Goal: Transaction & Acquisition: Purchase product/service

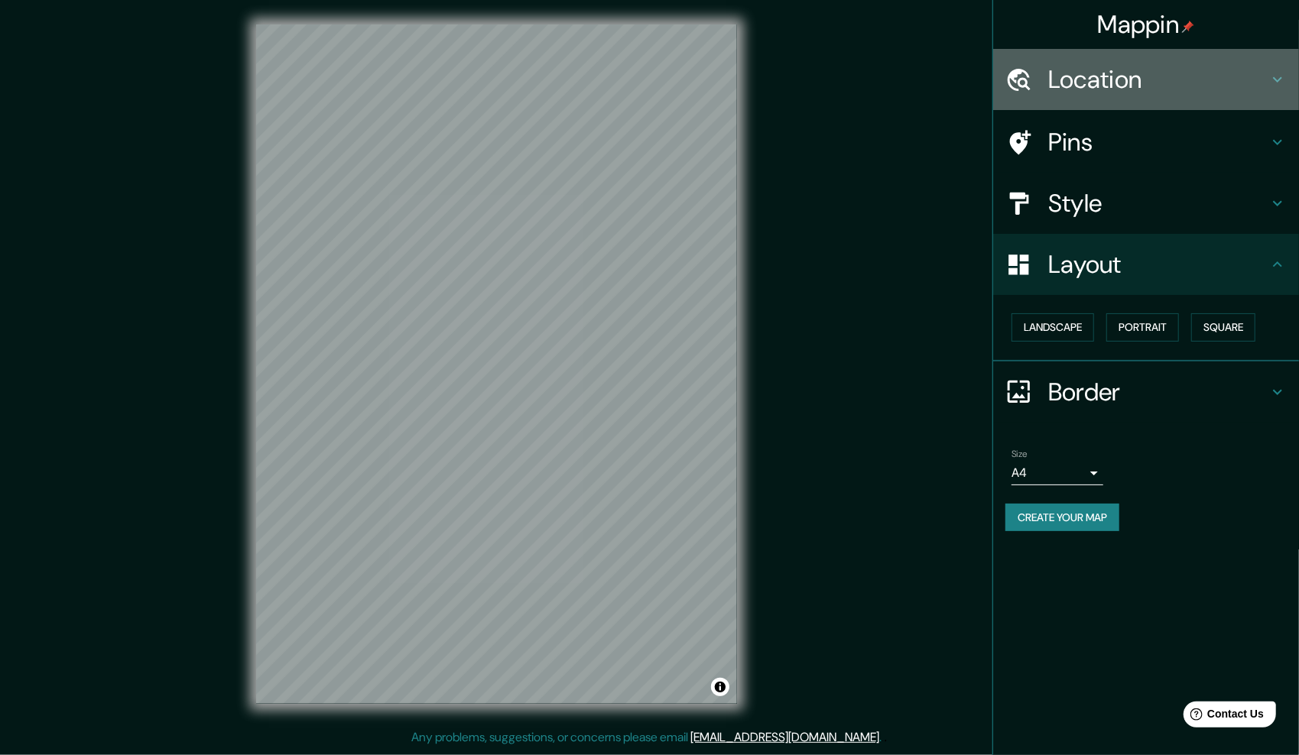
click at [1103, 79] on h4 "Location" at bounding box center [1158, 79] width 220 height 31
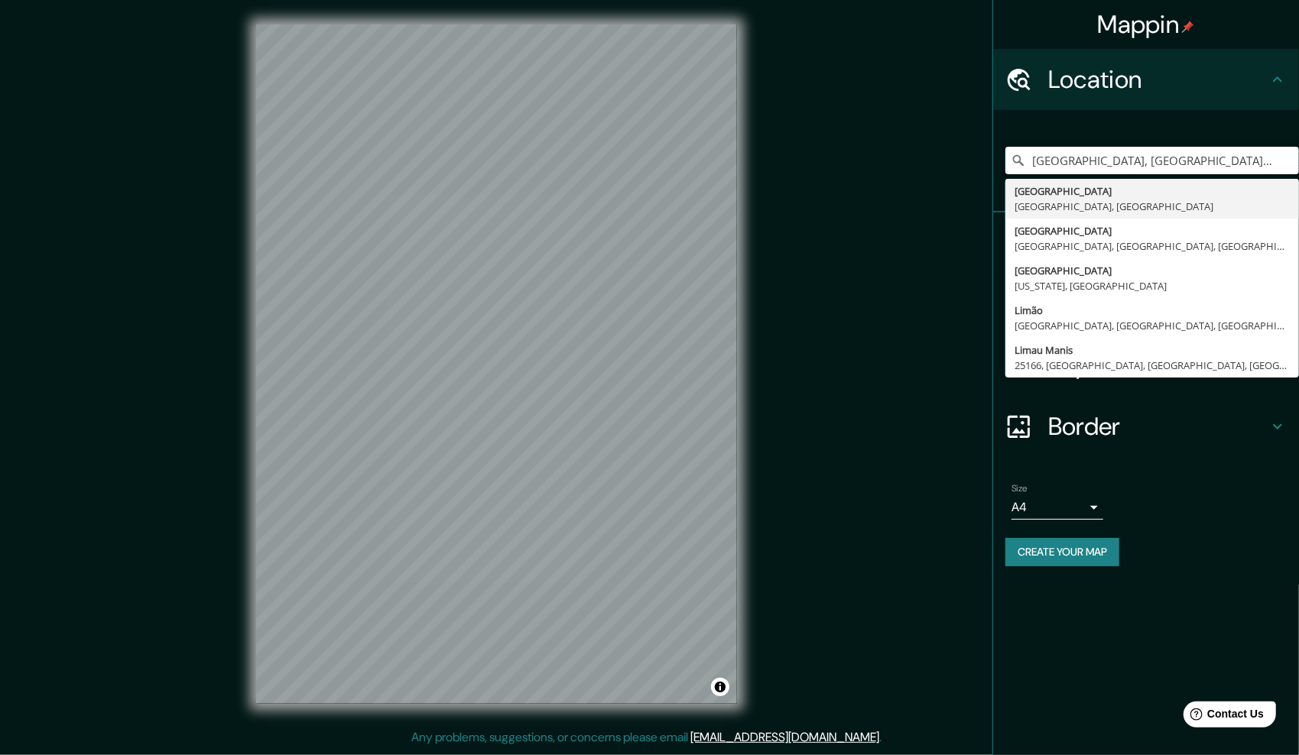
drag, startPoint x: 1212, startPoint y: 157, endPoint x: 960, endPoint y: 166, distance: 252.4
click at [960, 166] on div "Mappin Location [GEOGRAPHIC_DATA], [GEOGRAPHIC_DATA], [GEOGRAPHIC_DATA] [GEOGRA…" at bounding box center [649, 376] width 1299 height 753
drag, startPoint x: 1165, startPoint y: 158, endPoint x: 1026, endPoint y: 166, distance: 139.3
click at [1026, 166] on input "Seúl, [PERSON_NAME][GEOGRAPHIC_DATA]" at bounding box center [1151, 161] width 293 height 28
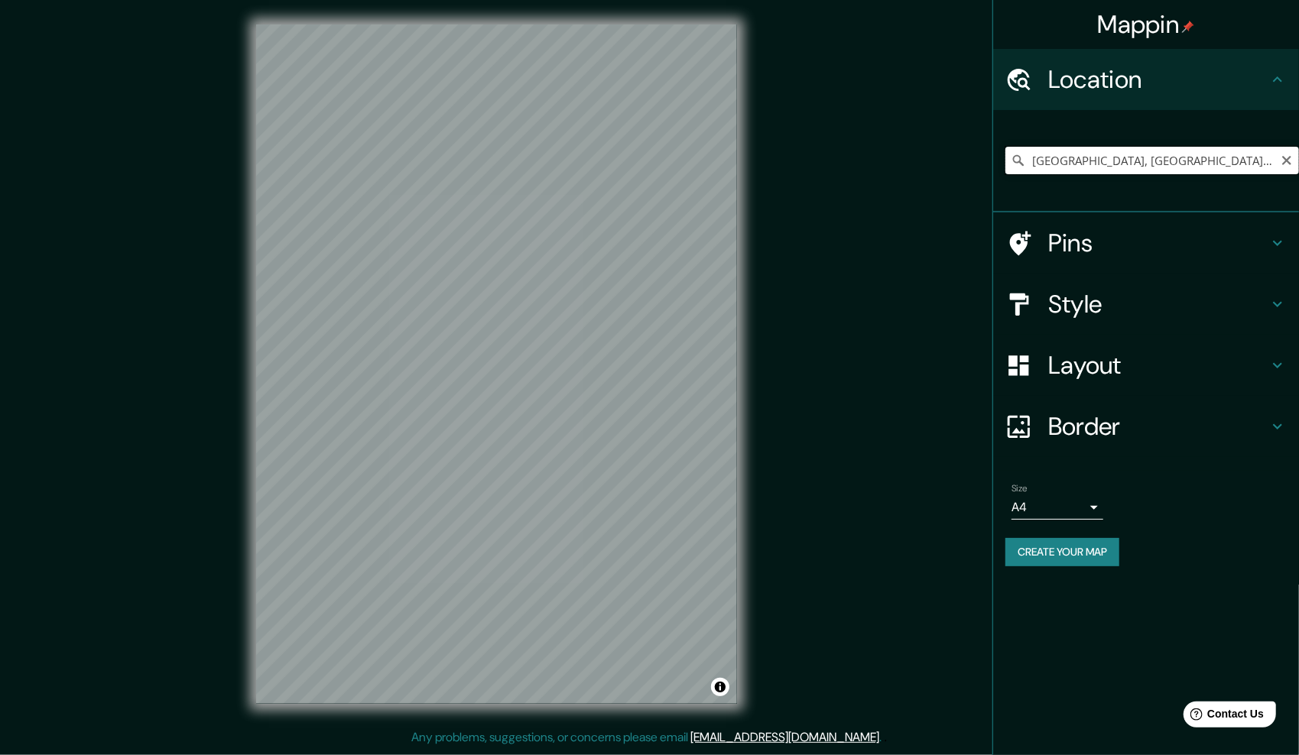
click at [1117, 164] on input "[GEOGRAPHIC_DATA], [GEOGRAPHIC_DATA], [PERSON_NAME][GEOGRAPHIC_DATA]" at bounding box center [1151, 161] width 293 height 28
drag, startPoint x: 1243, startPoint y: 161, endPoint x: 1235, endPoint y: 163, distance: 7.8
click at [1235, 163] on input "[GEOGRAPHIC_DATA], [GEOGRAPHIC_DATA], [PERSON_NAME][GEOGRAPHIC_DATA]" at bounding box center [1151, 161] width 293 height 28
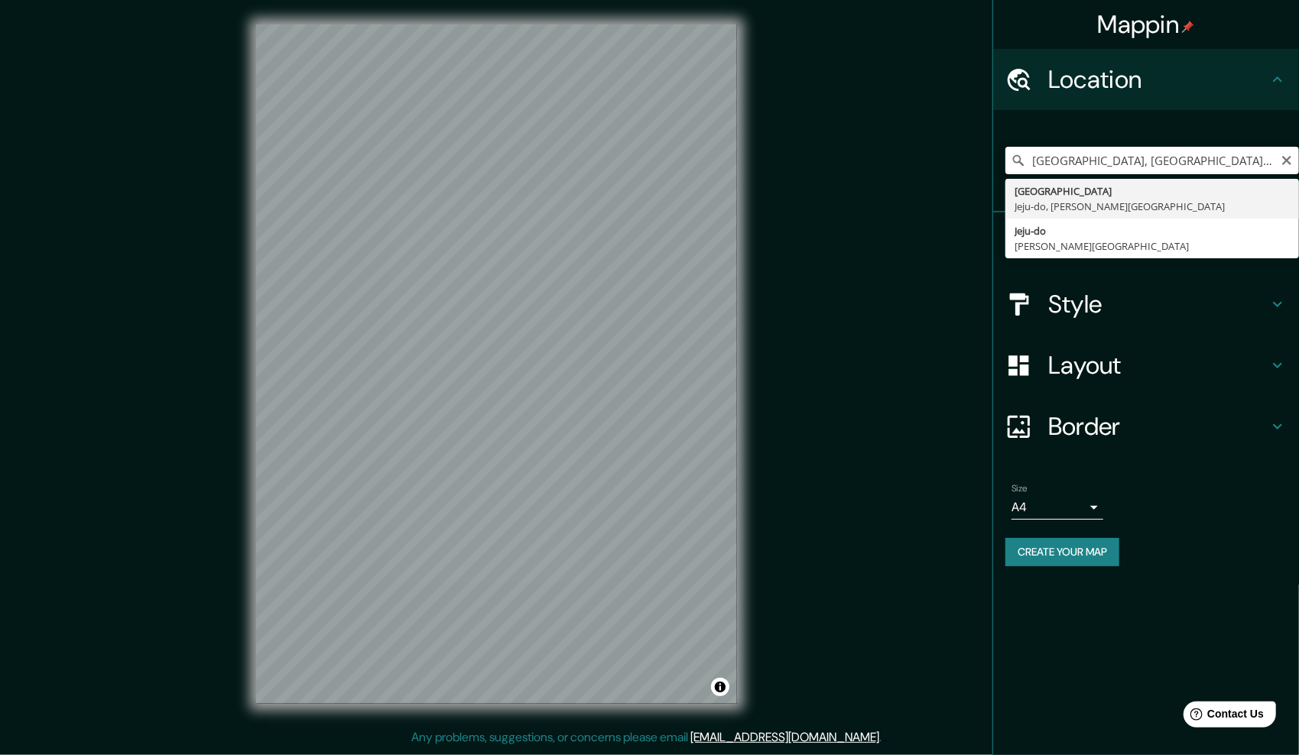
paste input "Ora-ro 10-[PERSON_NAME]"
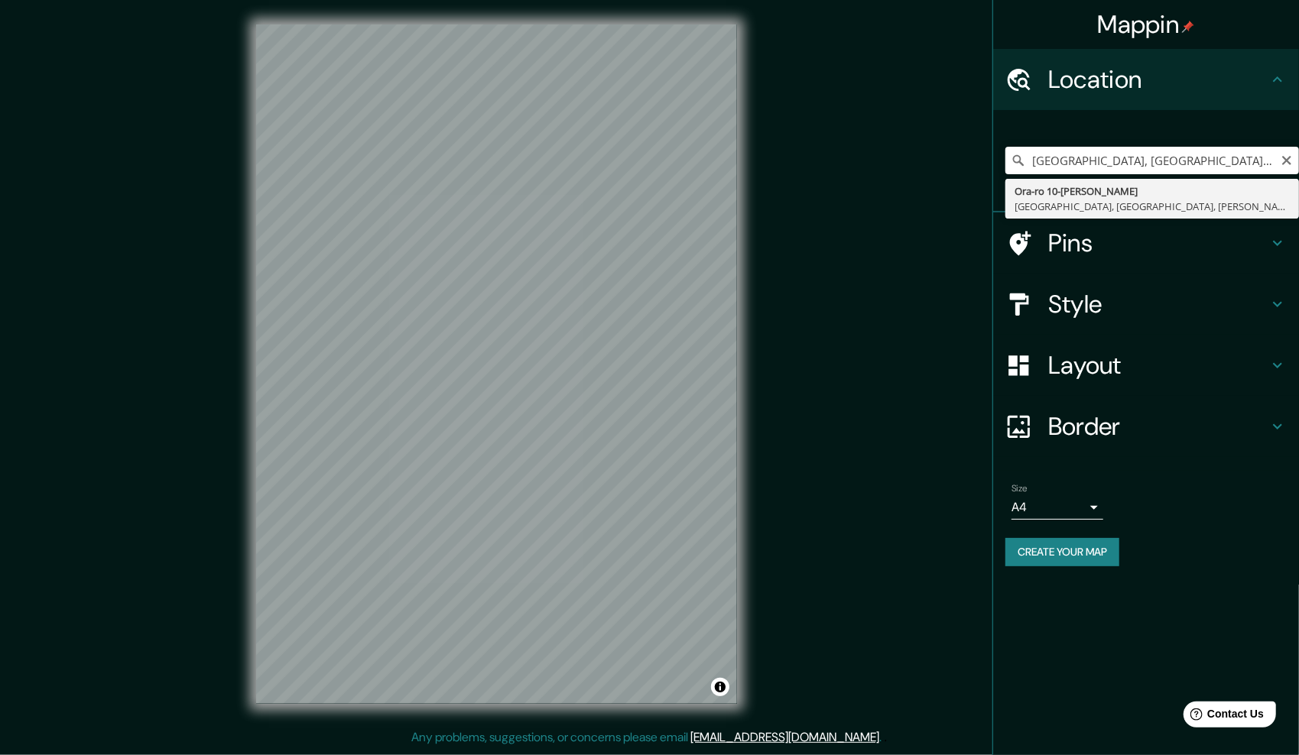
type input "Ora-ro 10-[PERSON_NAME], [GEOGRAPHIC_DATA], [GEOGRAPHIC_DATA], [PERSON_NAME][GE…"
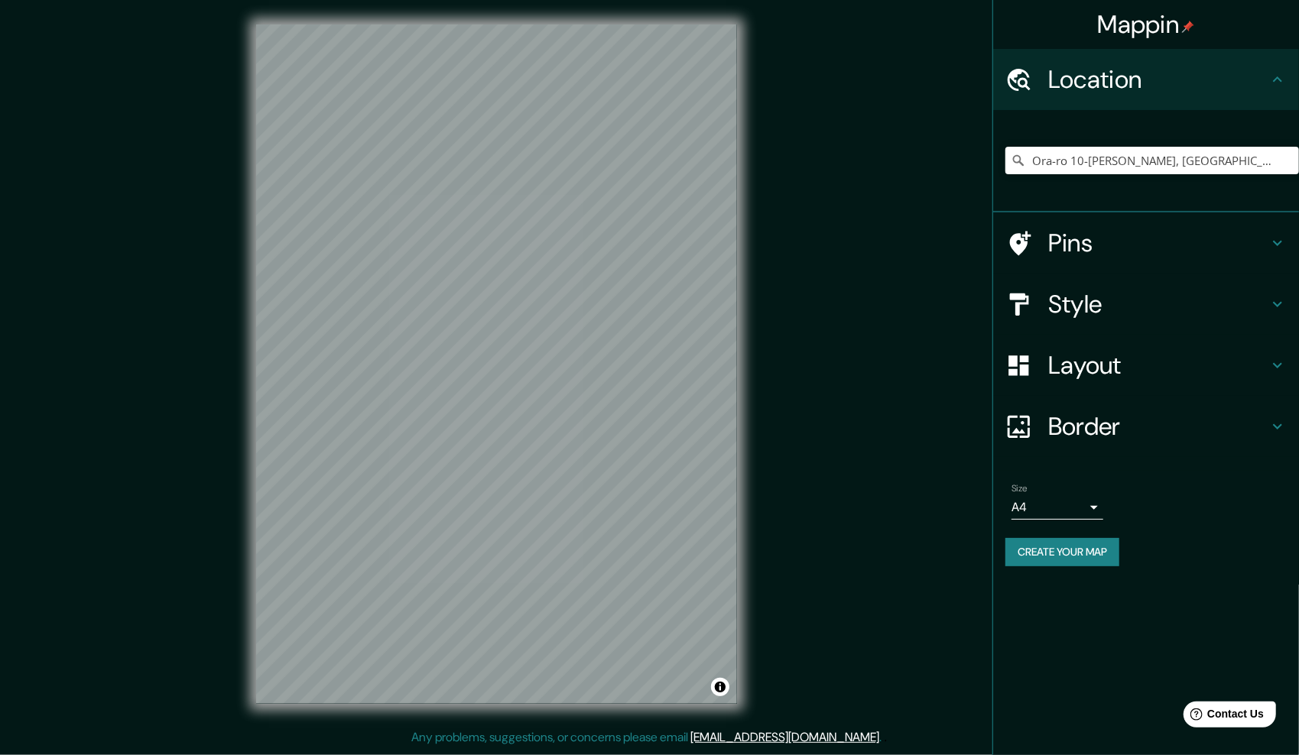
click at [1118, 306] on h4 "Style" at bounding box center [1158, 304] width 220 height 31
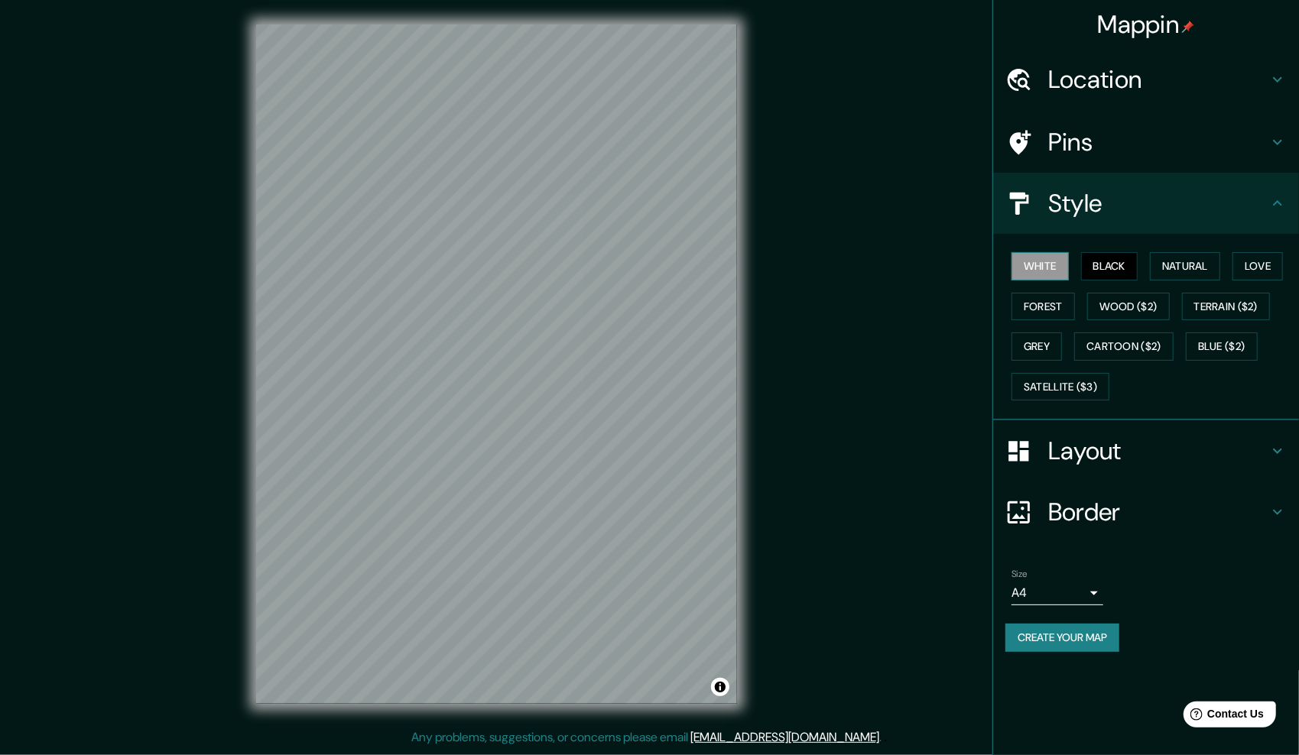
click at [1050, 277] on button "White" at bounding box center [1039, 266] width 57 height 28
click at [1188, 272] on button "Natural" at bounding box center [1185, 266] width 70 height 28
click at [1048, 307] on button "Forest" at bounding box center [1042, 307] width 63 height 28
click at [1051, 352] on button "Grey" at bounding box center [1036, 346] width 50 height 28
click at [1132, 350] on button "Cartoon ($2)" at bounding box center [1123, 346] width 99 height 28
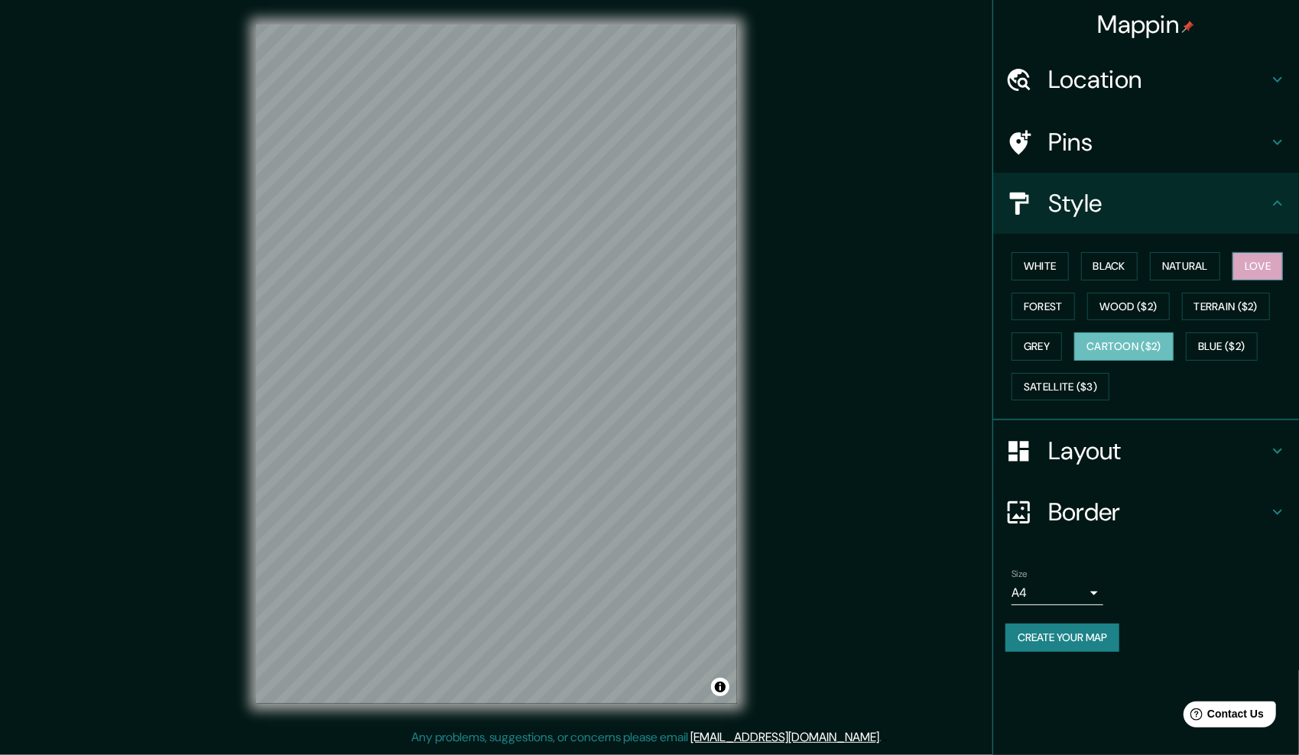
click at [1266, 264] on button "Love" at bounding box center [1257, 266] width 50 height 28
click at [1195, 258] on button "Natural" at bounding box center [1185, 266] width 70 height 28
